Goal: Task Accomplishment & Management: Use online tool/utility

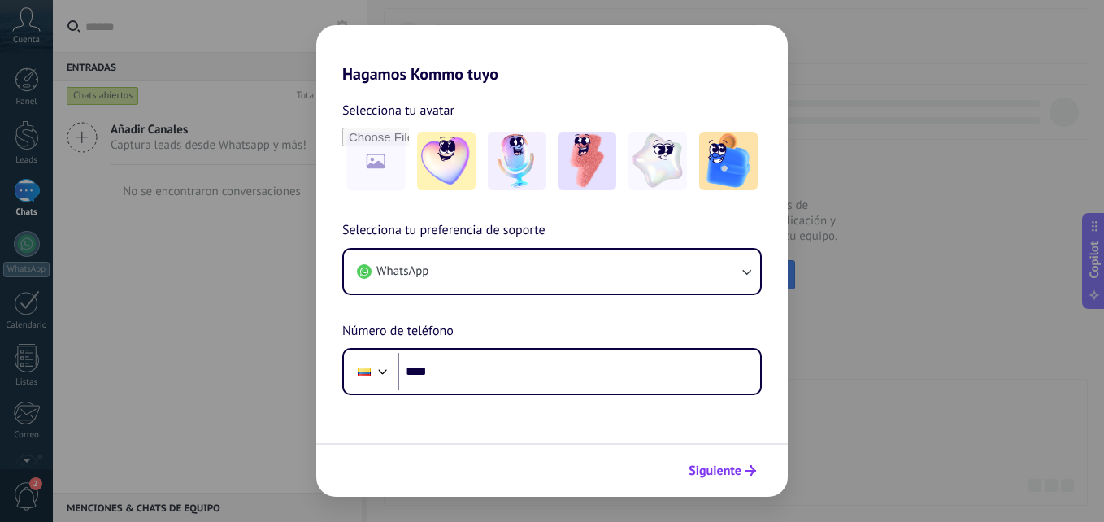
click at [720, 476] on span "Siguiente" at bounding box center [715, 470] width 53 height 11
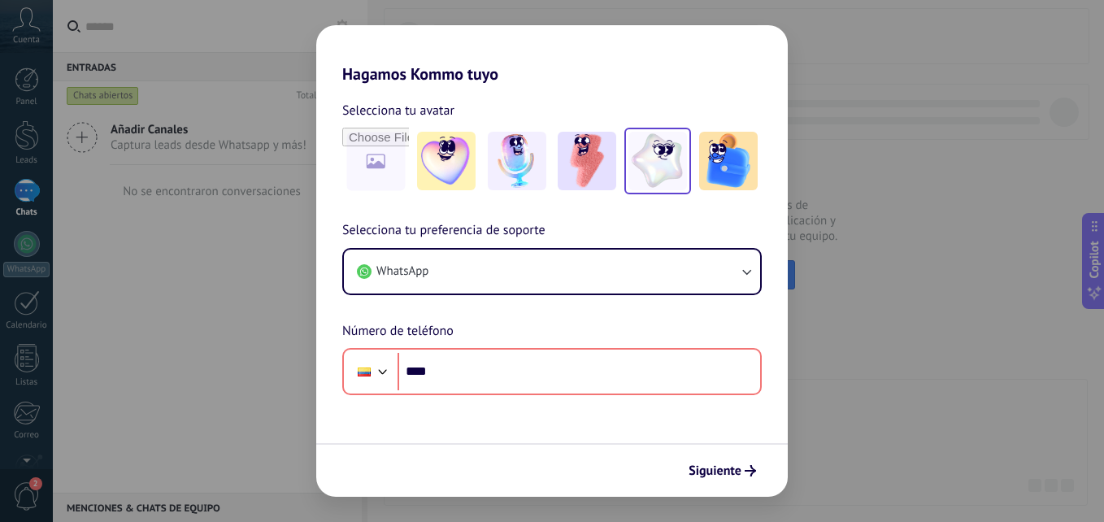
click at [647, 163] on img at bounding box center [658, 161] width 59 height 59
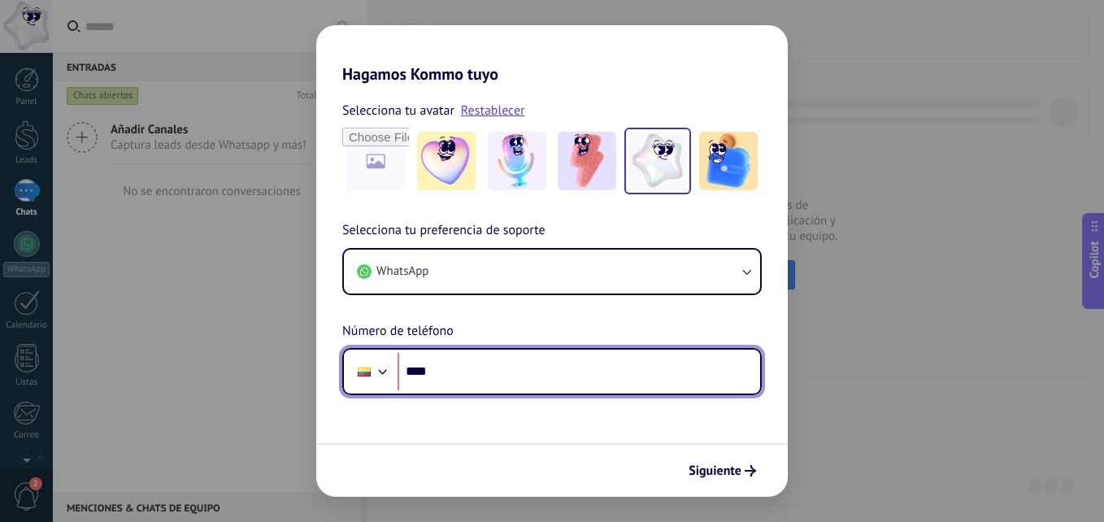
click at [473, 367] on input "****" at bounding box center [579, 371] width 363 height 37
type input "**********"
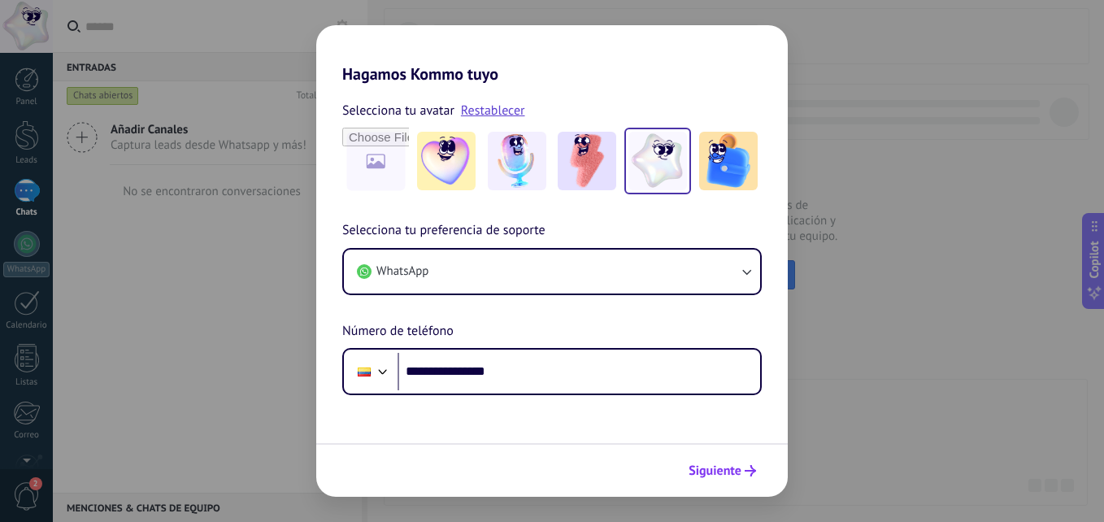
click at [731, 472] on span "Siguiente" at bounding box center [715, 470] width 53 height 11
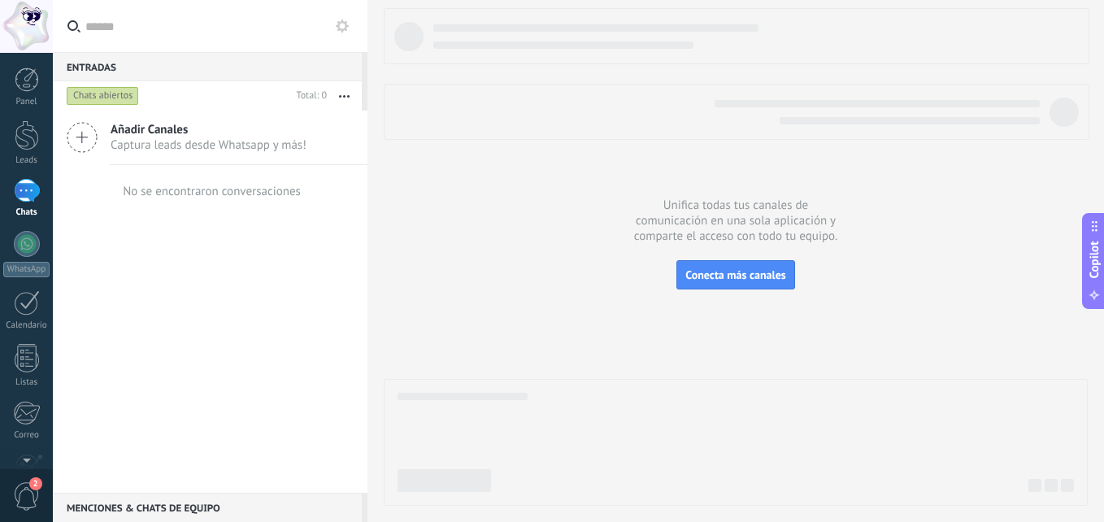
click at [466, 325] on div at bounding box center [736, 257] width 704 height 498
click at [19, 189] on div at bounding box center [27, 191] width 26 height 24
click at [30, 151] on link "Leads" at bounding box center [26, 143] width 53 height 46
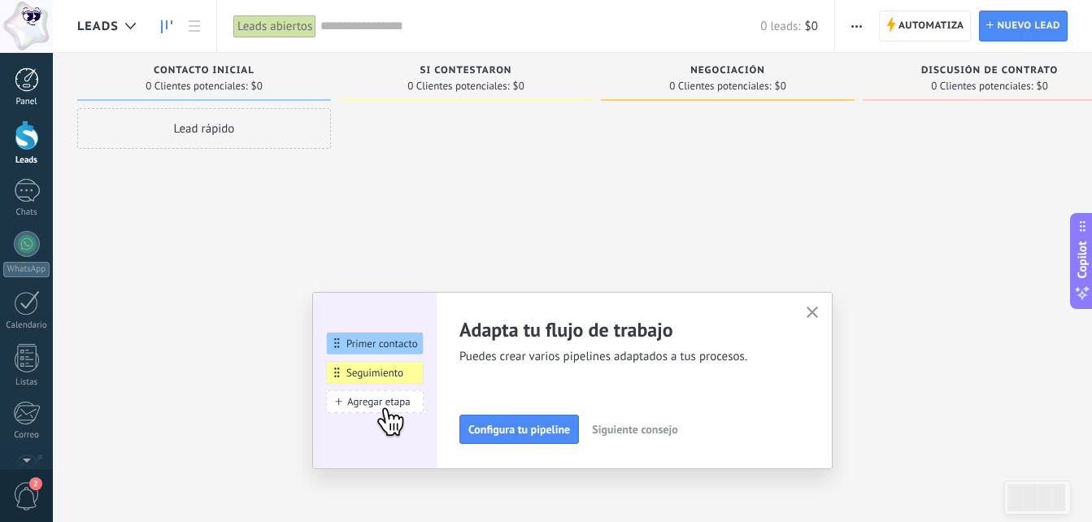
click at [18, 73] on div at bounding box center [27, 80] width 24 height 24
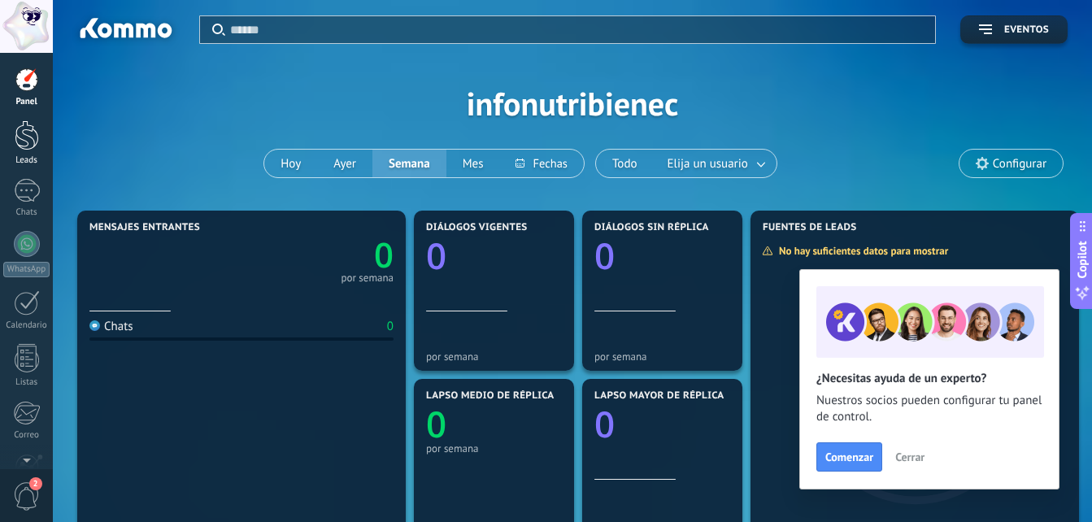
click at [20, 137] on div at bounding box center [27, 135] width 24 height 30
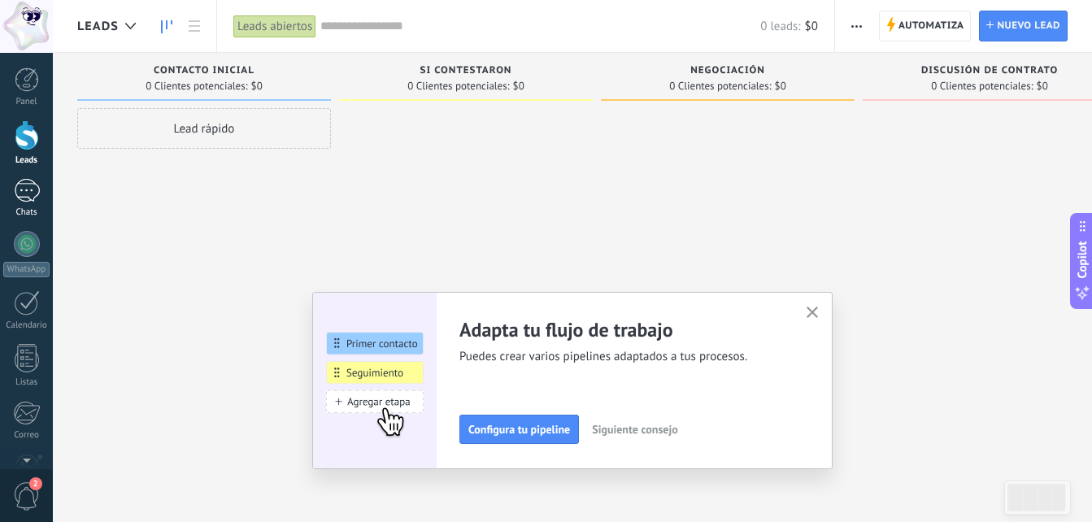
click at [20, 184] on div at bounding box center [27, 191] width 26 height 24
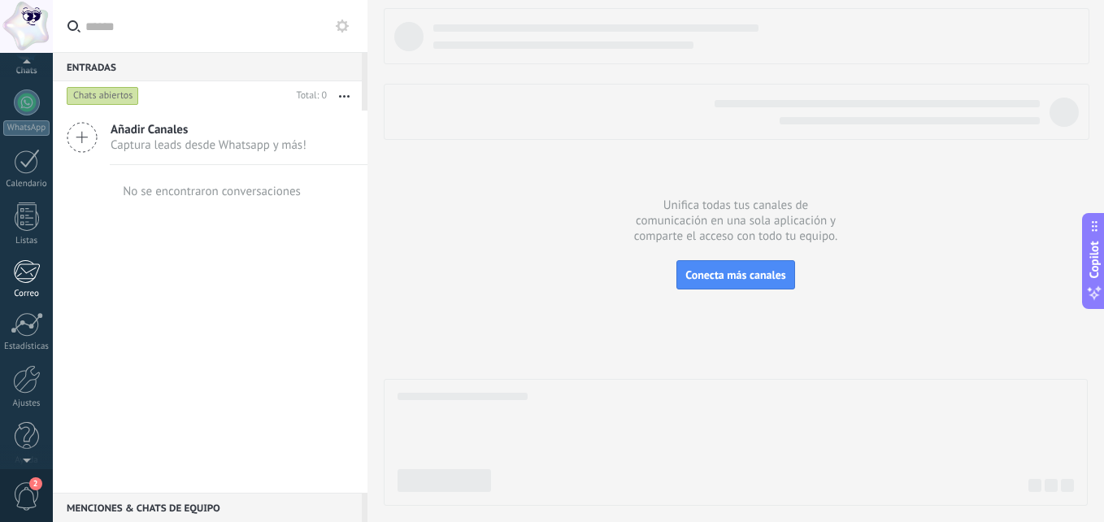
scroll to position [155, 0]
click at [27, 492] on span "2" at bounding box center [27, 496] width 28 height 28
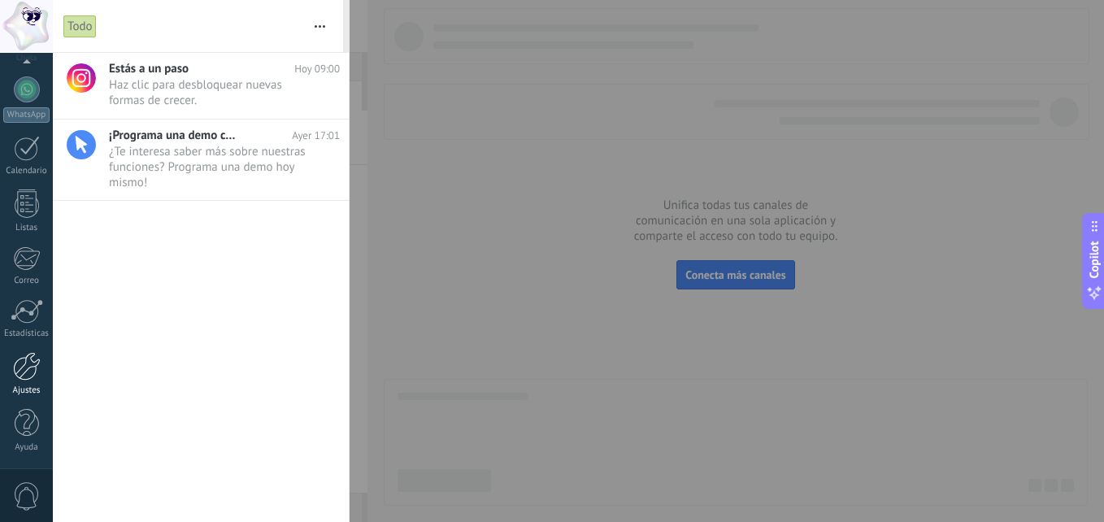
click at [23, 366] on div at bounding box center [27, 366] width 28 height 28
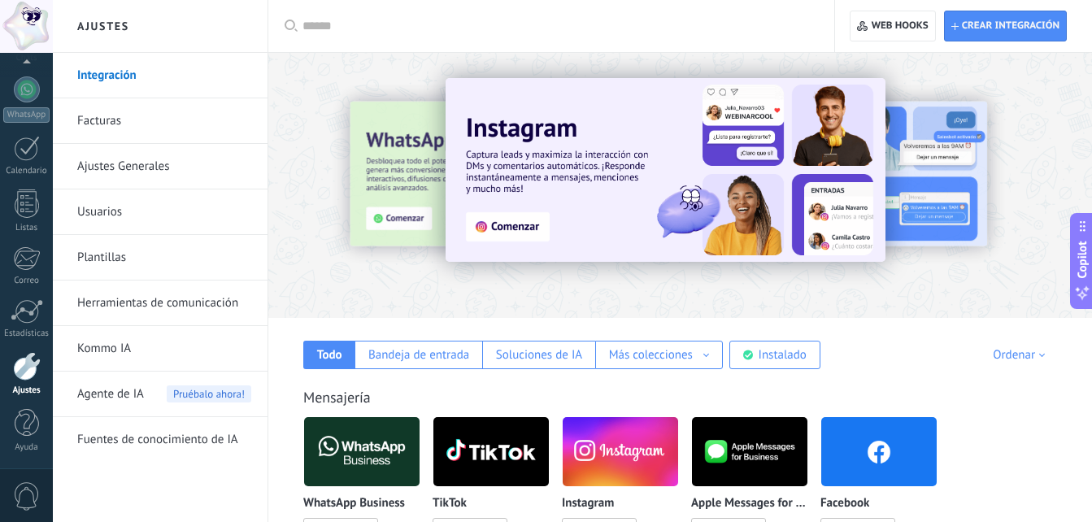
click at [408, 159] on div at bounding box center [282, 184] width 356 height 146
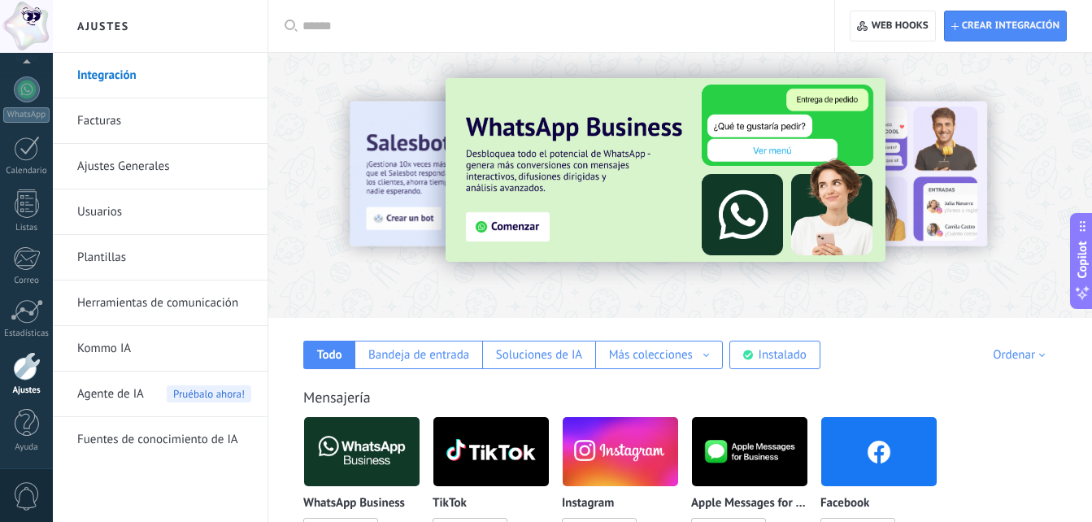
click at [934, 158] on div at bounding box center [1084, 184] width 366 height 146
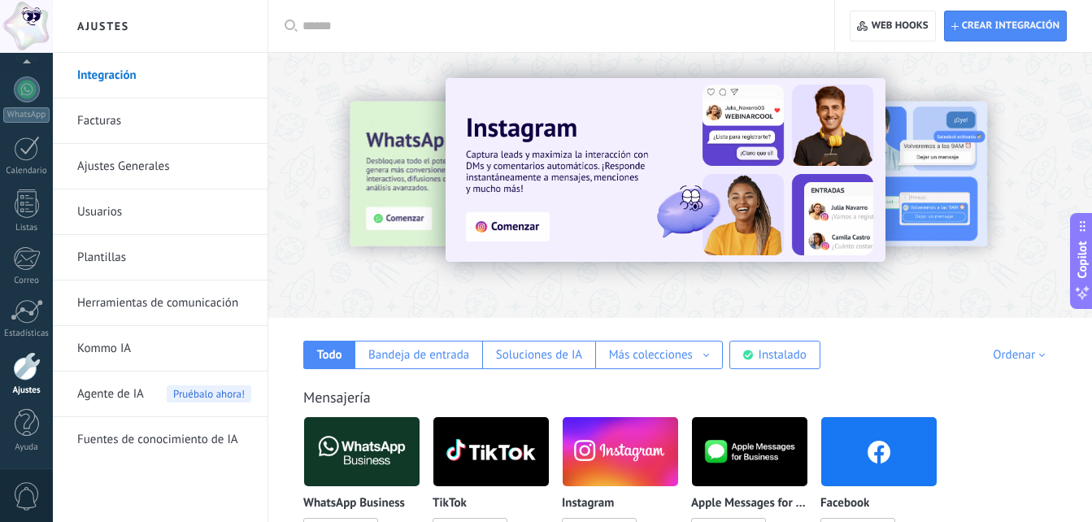
click at [927, 172] on div at bounding box center [1084, 184] width 366 height 146
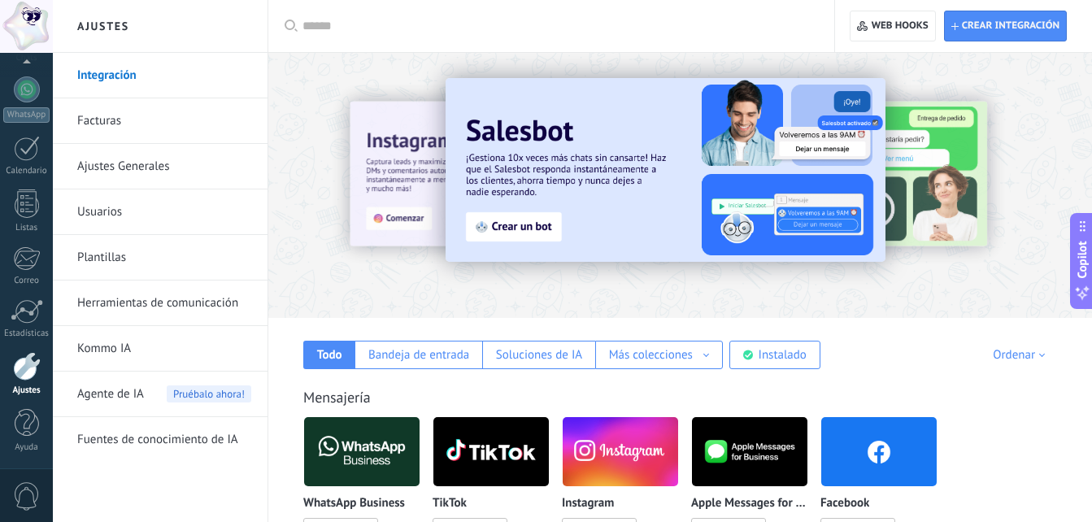
click at [921, 177] on div at bounding box center [1084, 184] width 366 height 146
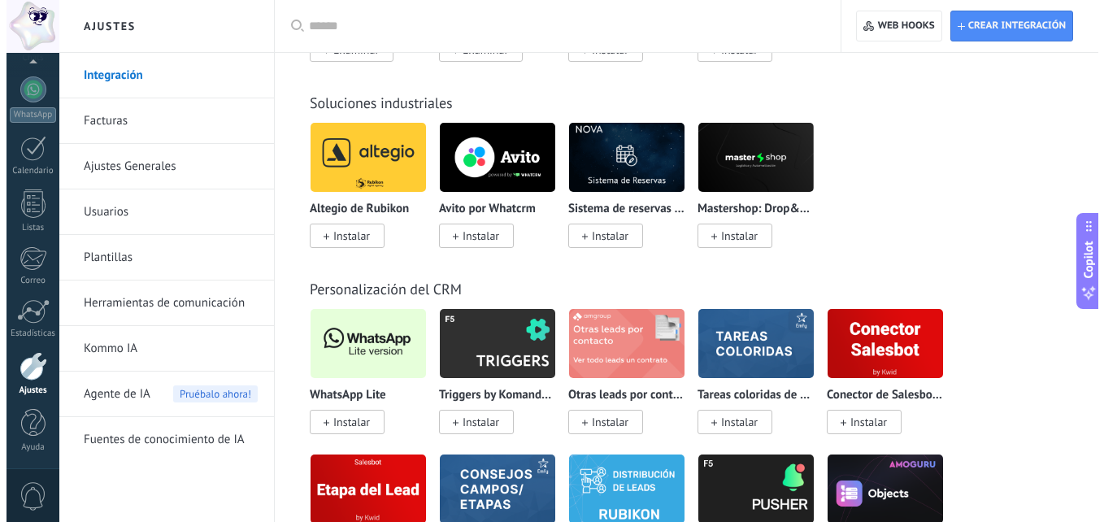
scroll to position [3985, 0]
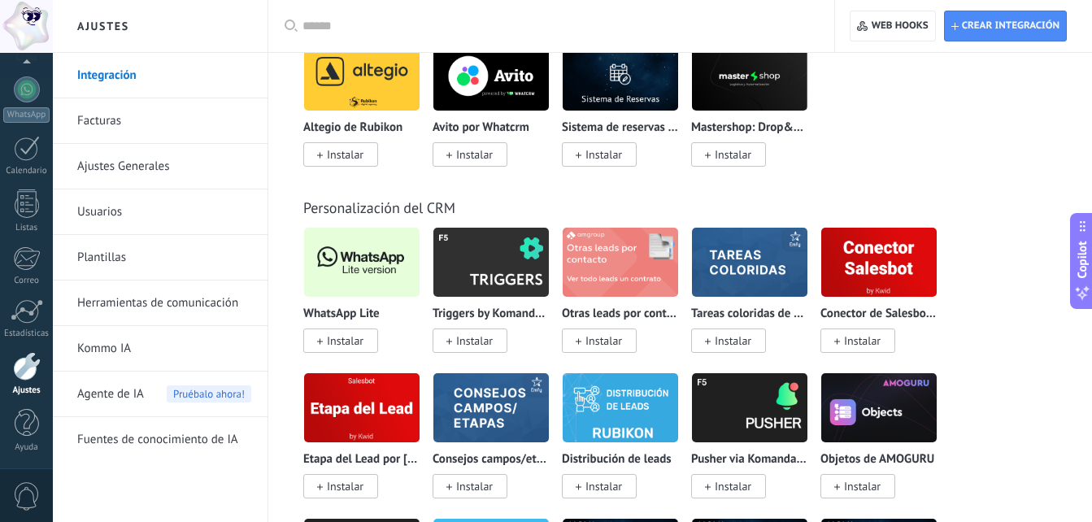
drag, startPoint x: 341, startPoint y: 342, endPoint x: 403, endPoint y: 314, distance: 68.8
click at [403, 317] on div "WhatsApp Lite Instalar" at bounding box center [361, 327] width 117 height 41
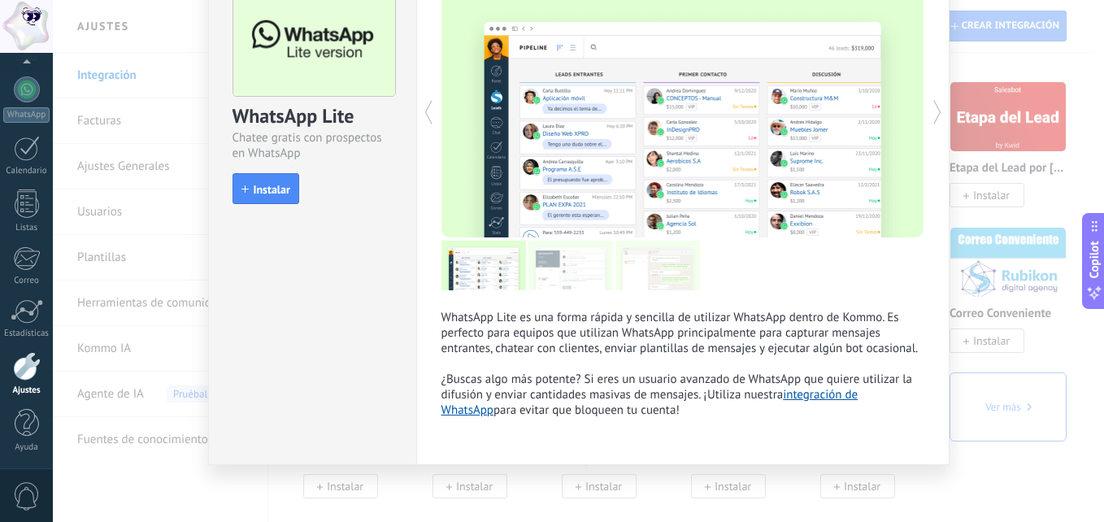
scroll to position [99, 0]
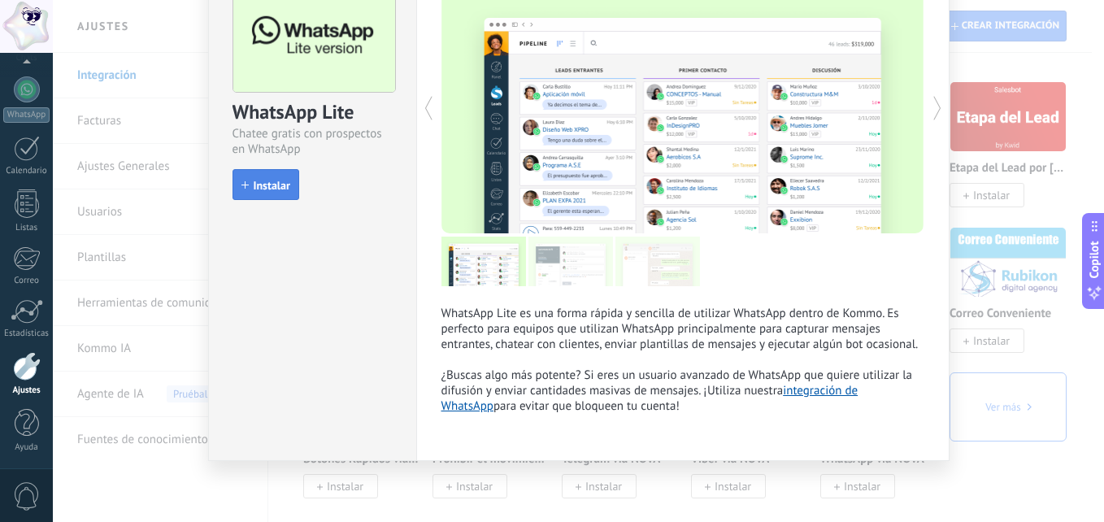
click at [258, 181] on span "Instalar" at bounding box center [272, 185] width 37 height 11
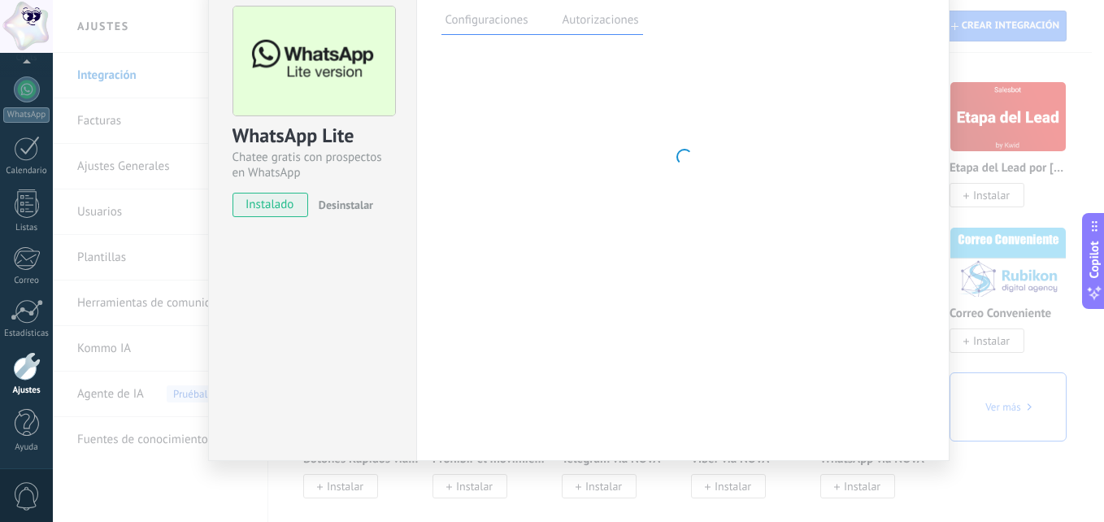
scroll to position [76, 0]
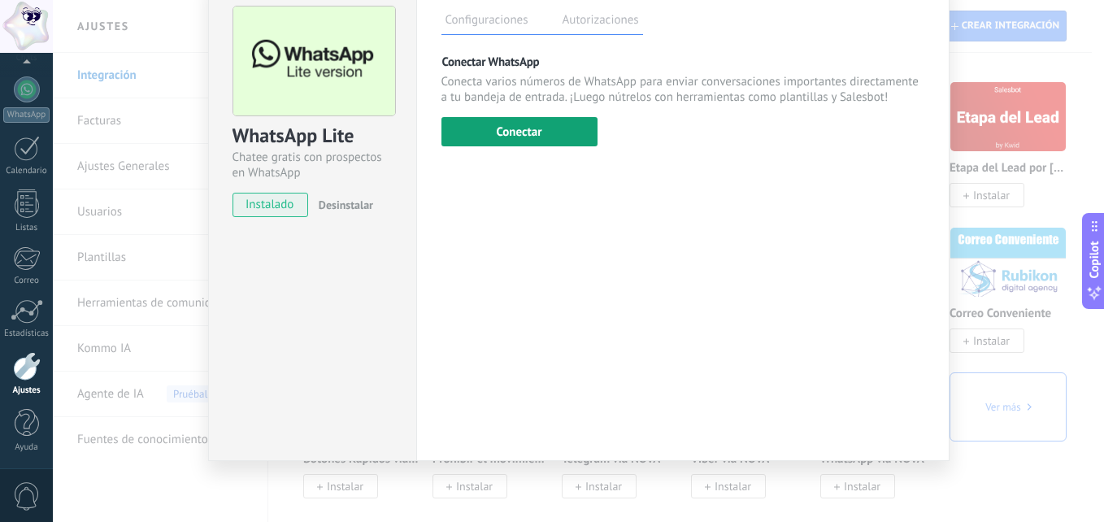
click at [492, 131] on button "Conectar" at bounding box center [520, 131] width 156 height 29
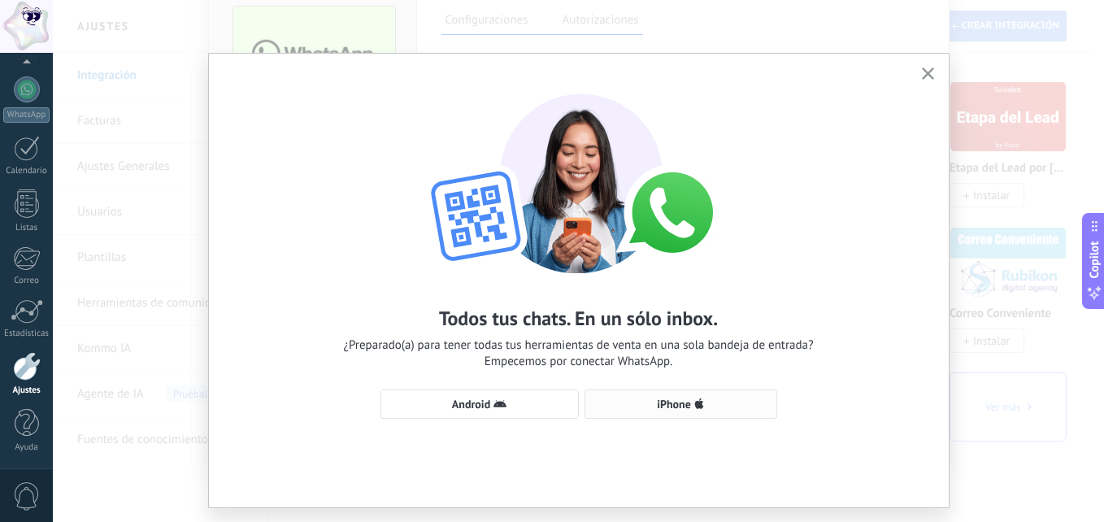
click at [621, 405] on span "iPhone" at bounding box center [681, 404] width 175 height 13
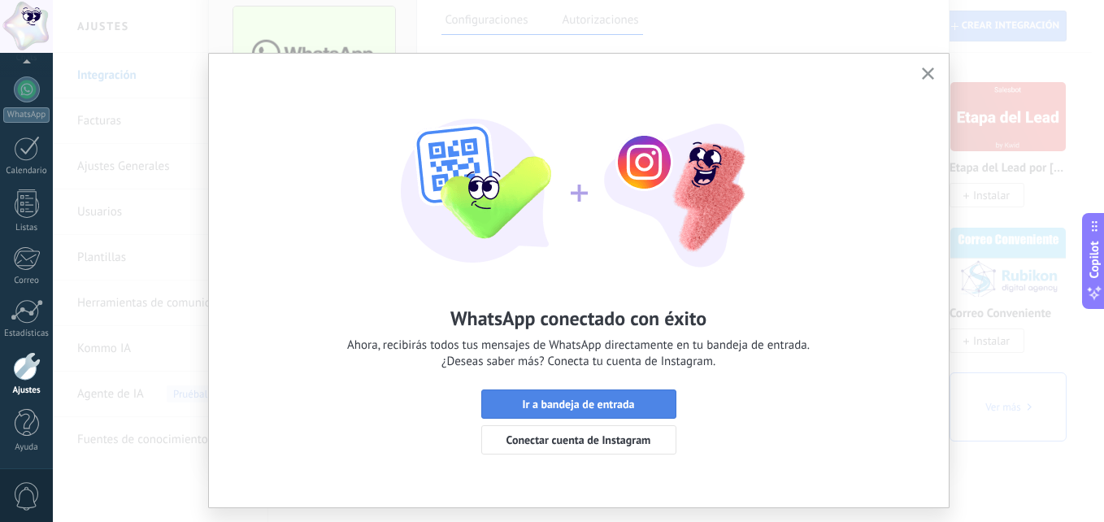
click at [637, 402] on span "Ir a bandeja de entrada" at bounding box center [578, 403] width 177 height 11
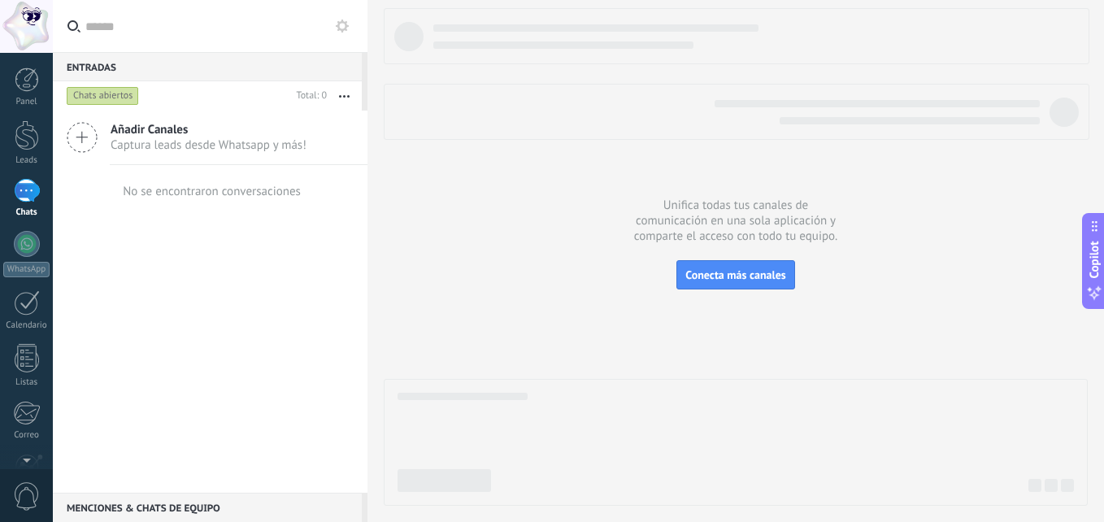
click at [29, 195] on div at bounding box center [27, 191] width 26 height 24
click at [20, 249] on div at bounding box center [27, 244] width 26 height 26
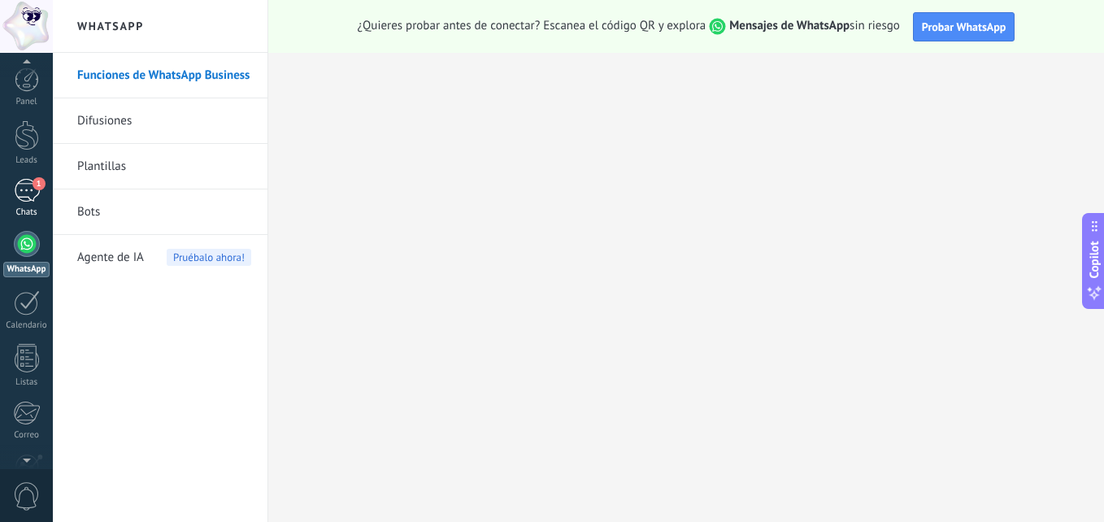
click at [30, 198] on div "1" at bounding box center [27, 191] width 26 height 24
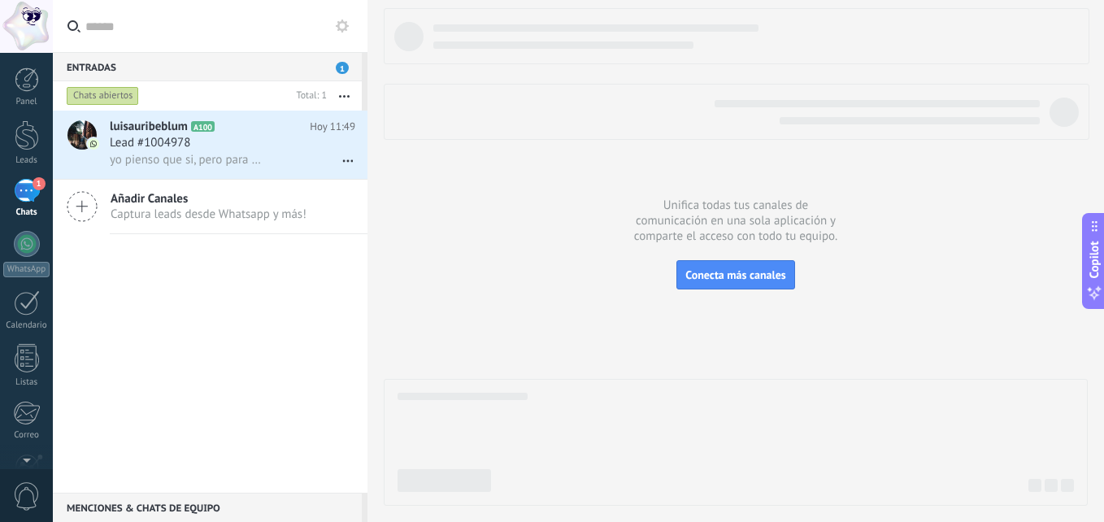
click at [126, 209] on span "Captura leads desde Whatsapp y más!" at bounding box center [209, 214] width 196 height 15
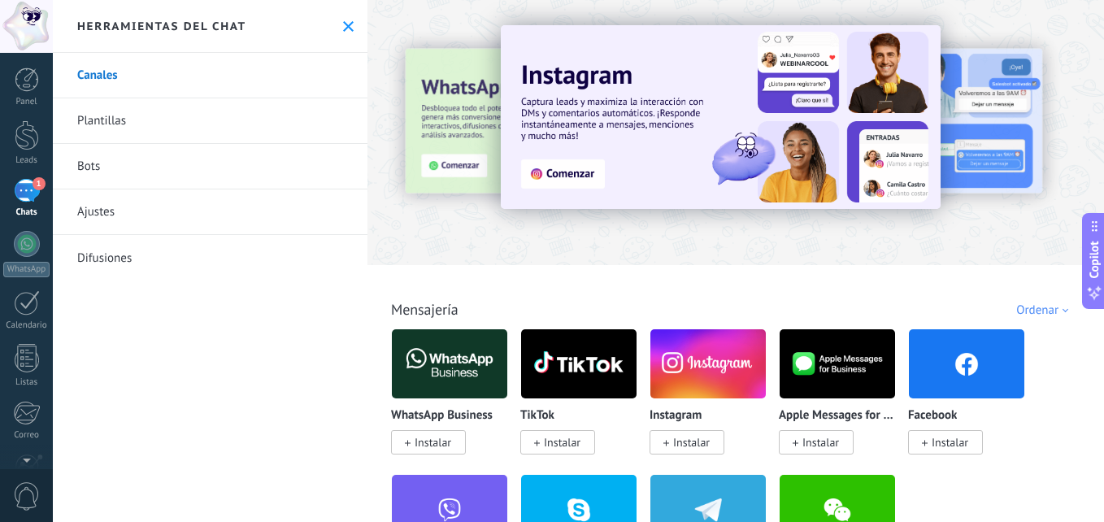
click at [24, 195] on div "1" at bounding box center [27, 191] width 26 height 24
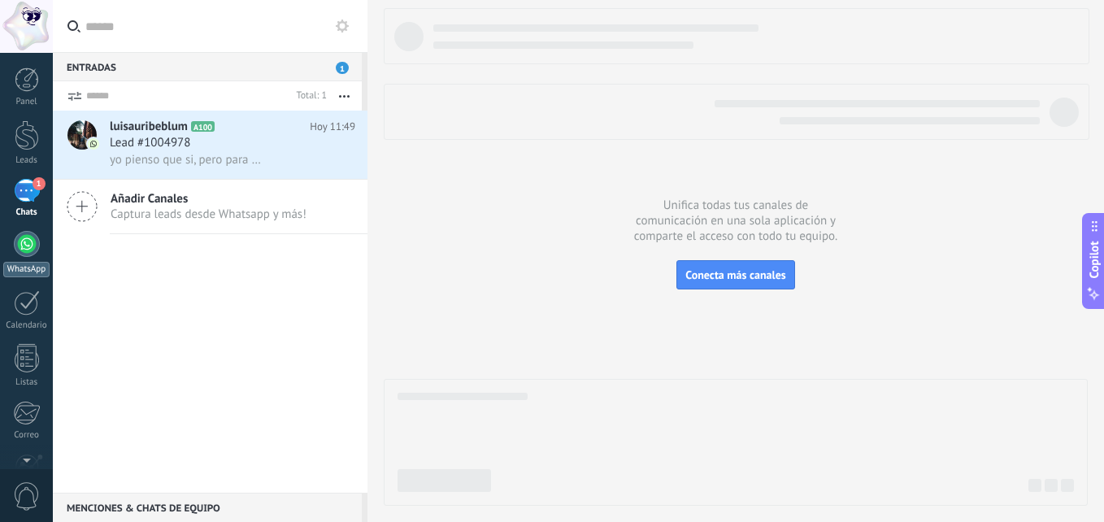
click at [33, 242] on div at bounding box center [27, 244] width 26 height 26
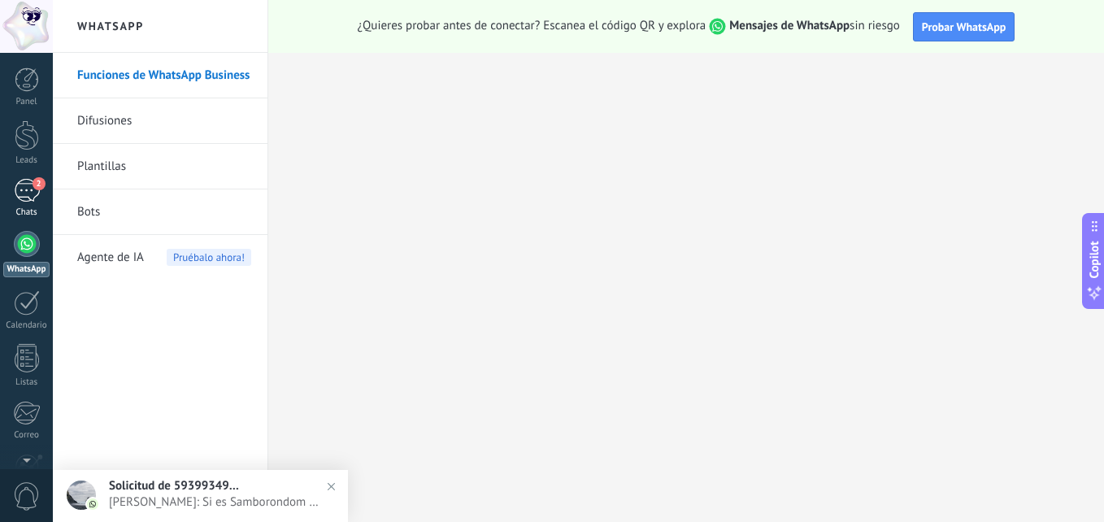
click at [22, 189] on div "2" at bounding box center [27, 191] width 26 height 24
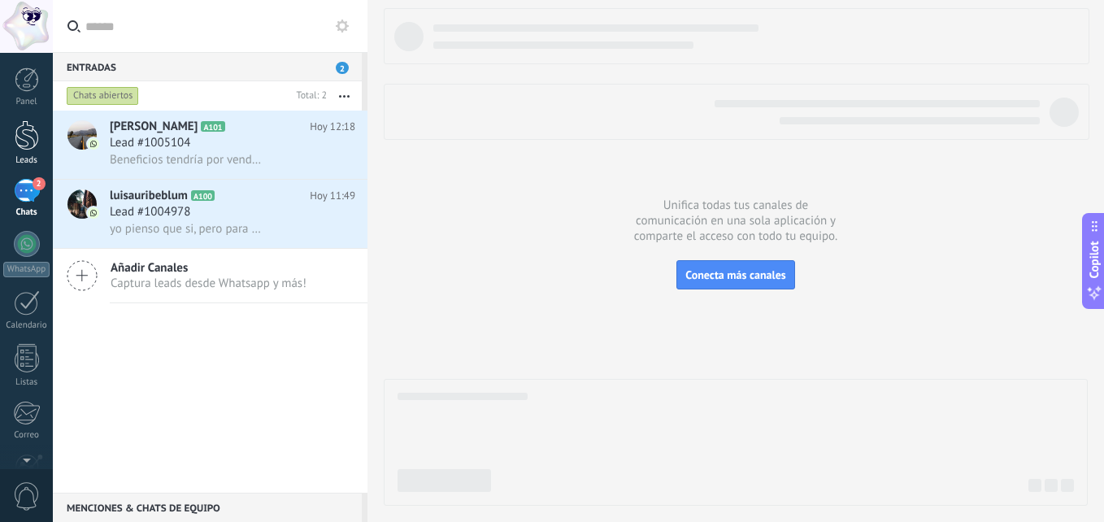
click at [23, 137] on div at bounding box center [27, 135] width 24 height 30
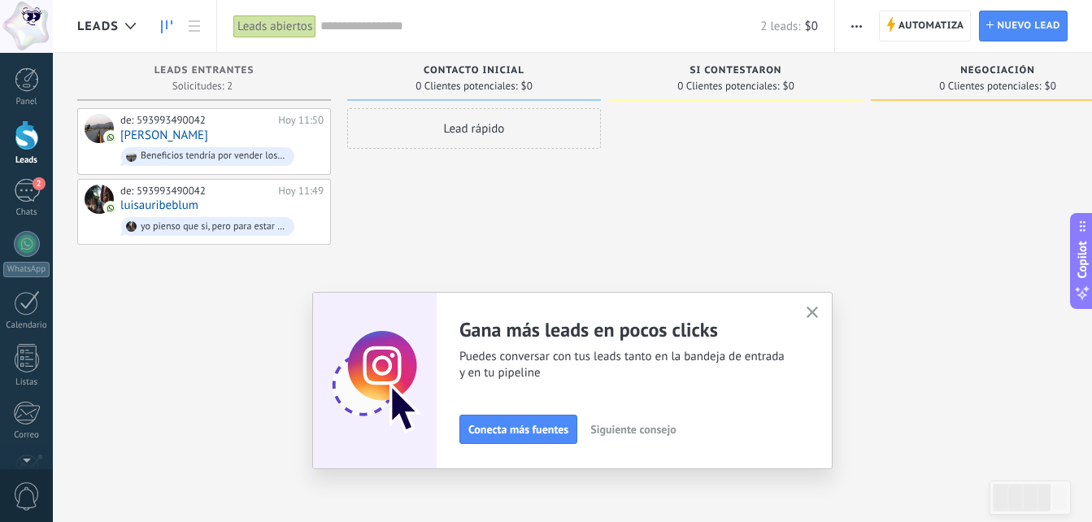
click at [529, 433] on span "Conecta más fuentes" at bounding box center [518, 429] width 100 height 11
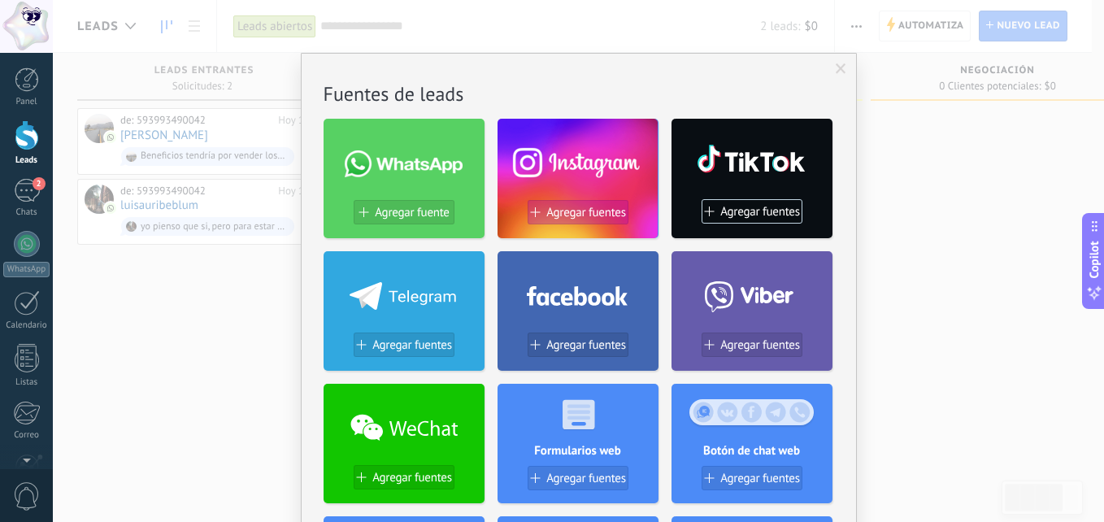
click at [557, 212] on span "Agregar fuentes" at bounding box center [587, 213] width 80 height 14
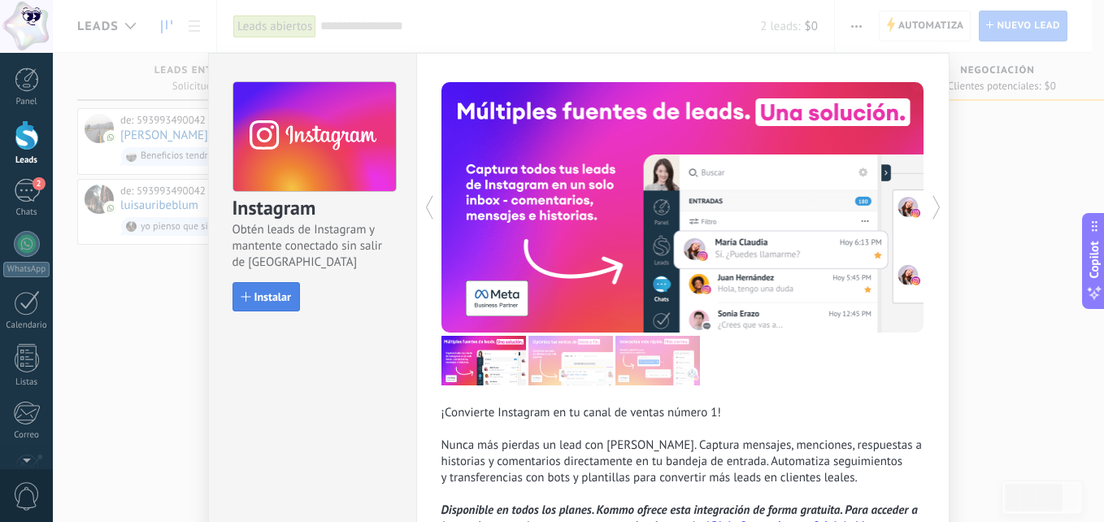
click at [272, 303] on span "Instalar" at bounding box center [273, 296] width 37 height 11
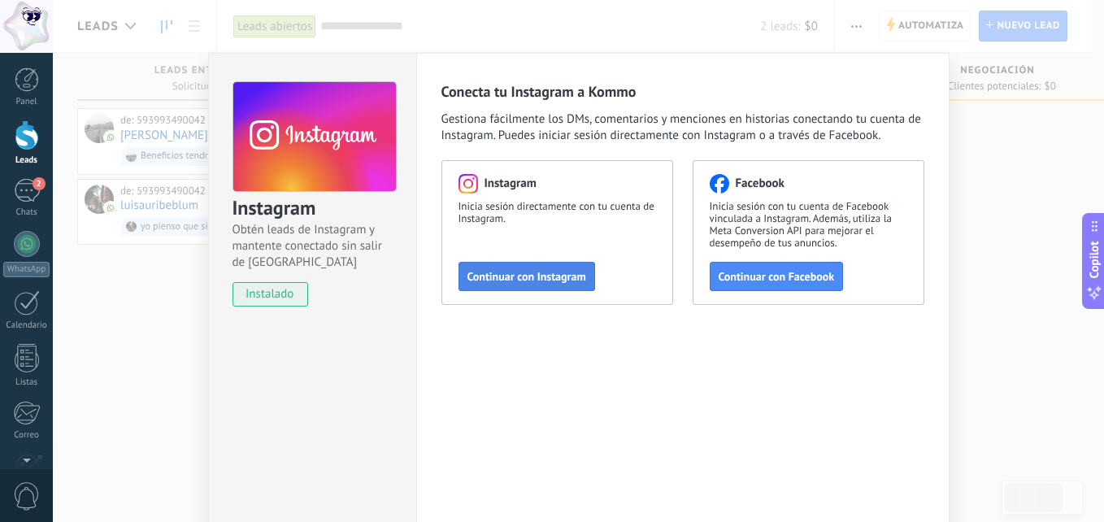
click at [507, 287] on button "Continuar con Instagram" at bounding box center [527, 276] width 137 height 29
click at [1016, 272] on div "Instagram Obtén leads de Instagram y mantente conectado sin salir de Kommo inst…" at bounding box center [579, 261] width 1052 height 522
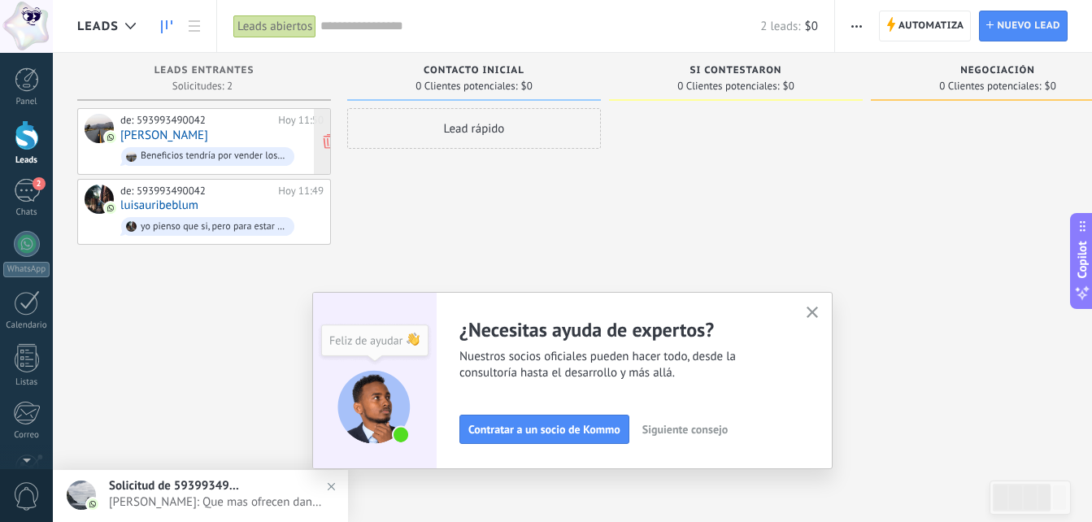
click at [246, 133] on div "de: 593993490042 [DATE] 11:50 [PERSON_NAME] Beneficios tendría por vender los p…" at bounding box center [221, 141] width 203 height 55
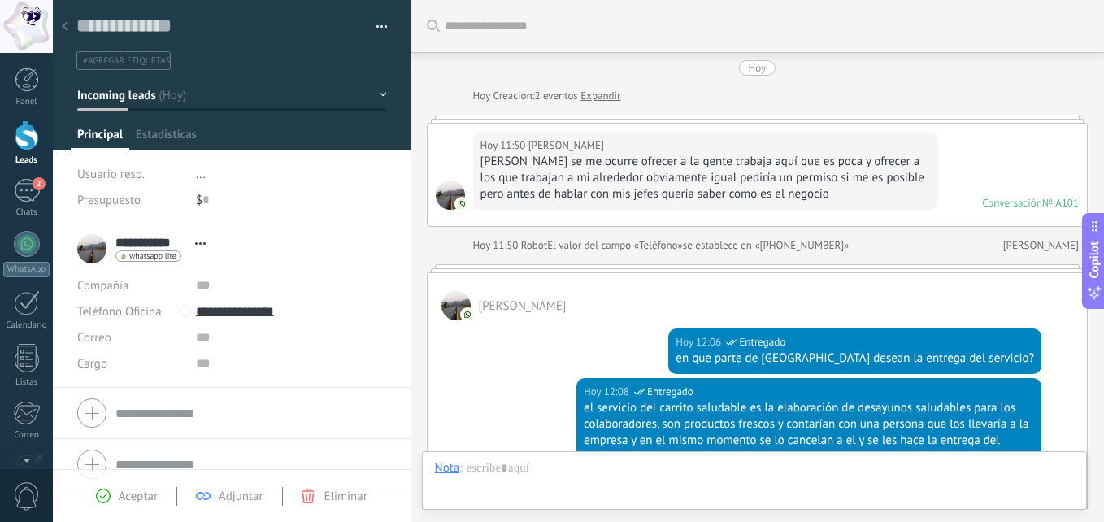
scroll to position [723, 0]
